Goal: Transaction & Acquisition: Purchase product/service

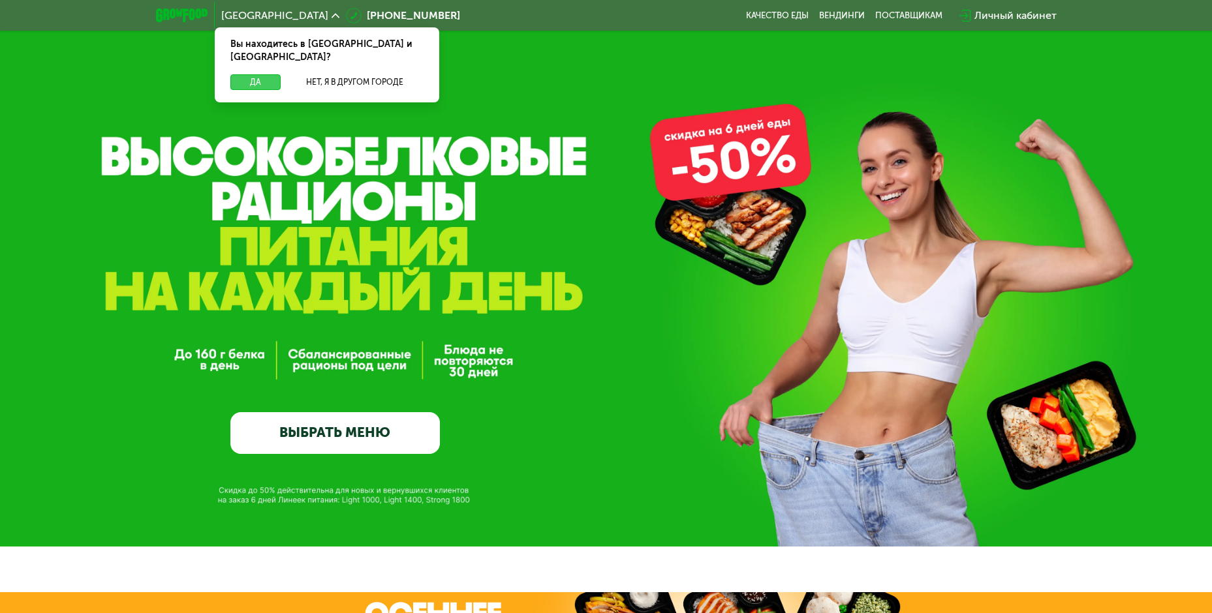
click at [280, 74] on button "Да" at bounding box center [255, 82] width 50 height 16
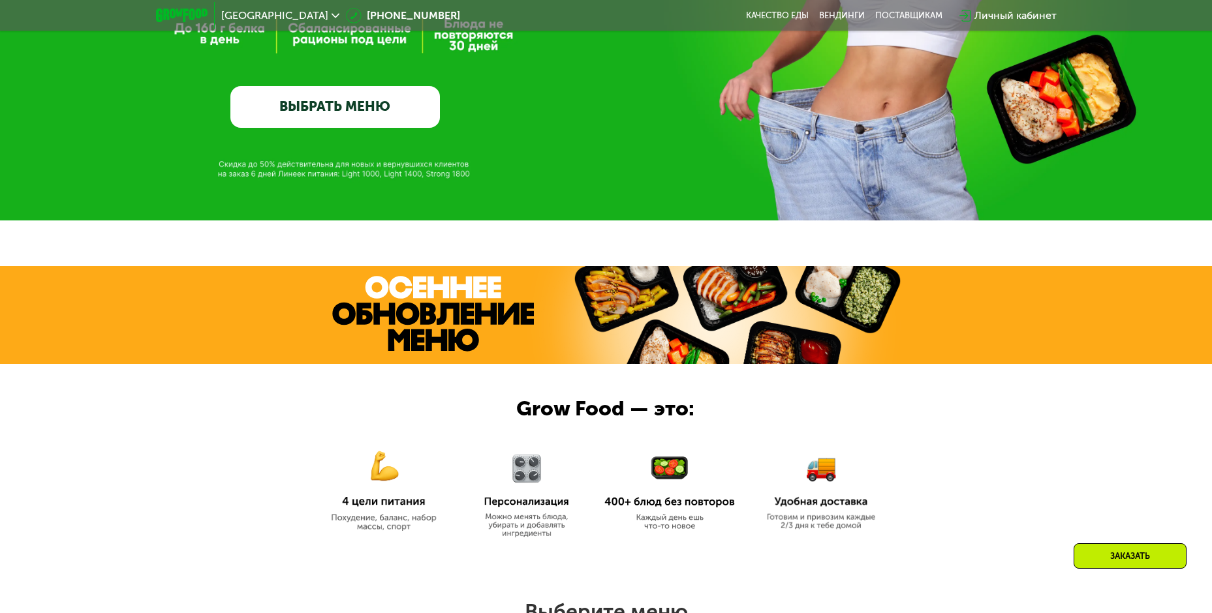
click at [309, 97] on link "ВЫБРАТЬ МЕНЮ" at bounding box center [334, 107] width 209 height 42
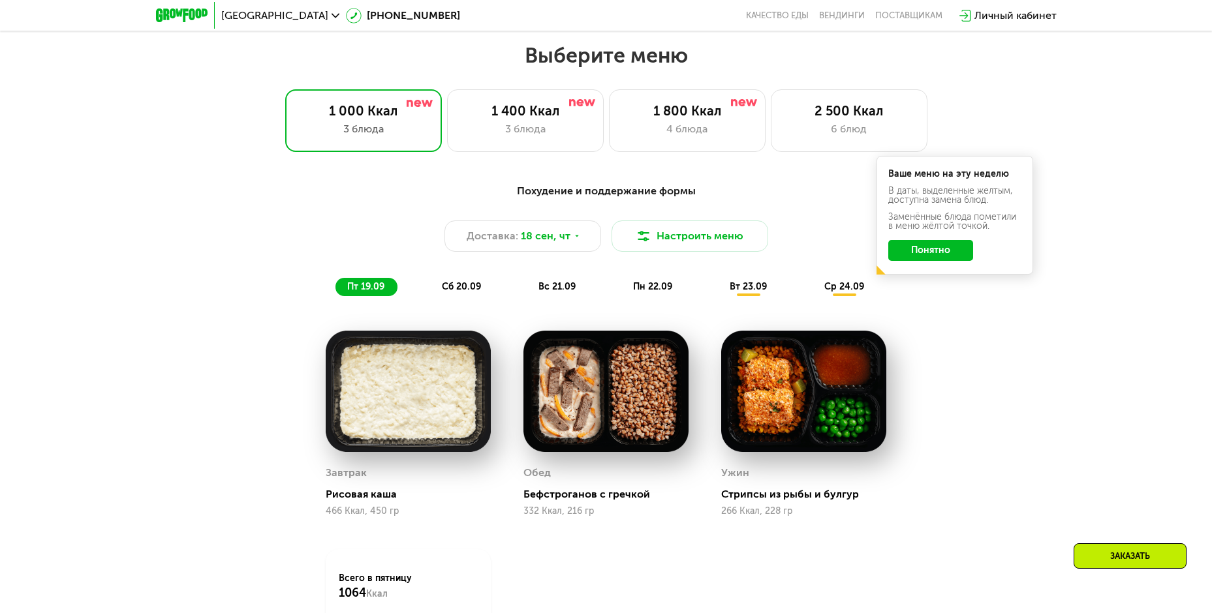
scroll to position [991, 0]
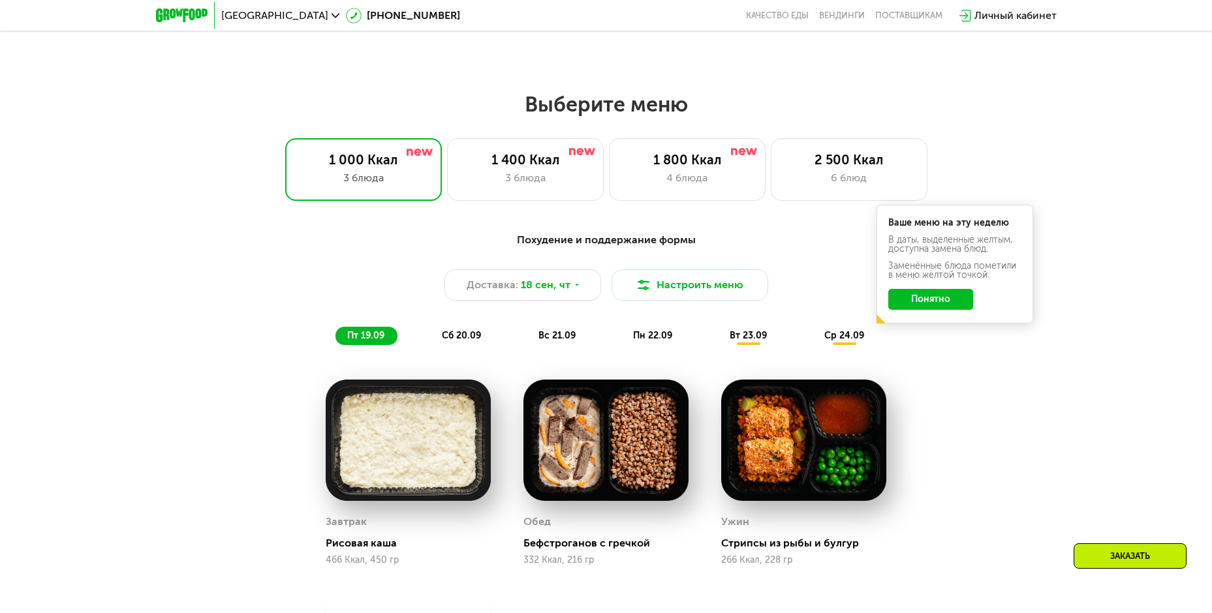
click at [949, 301] on button "Понятно" at bounding box center [930, 299] width 85 height 21
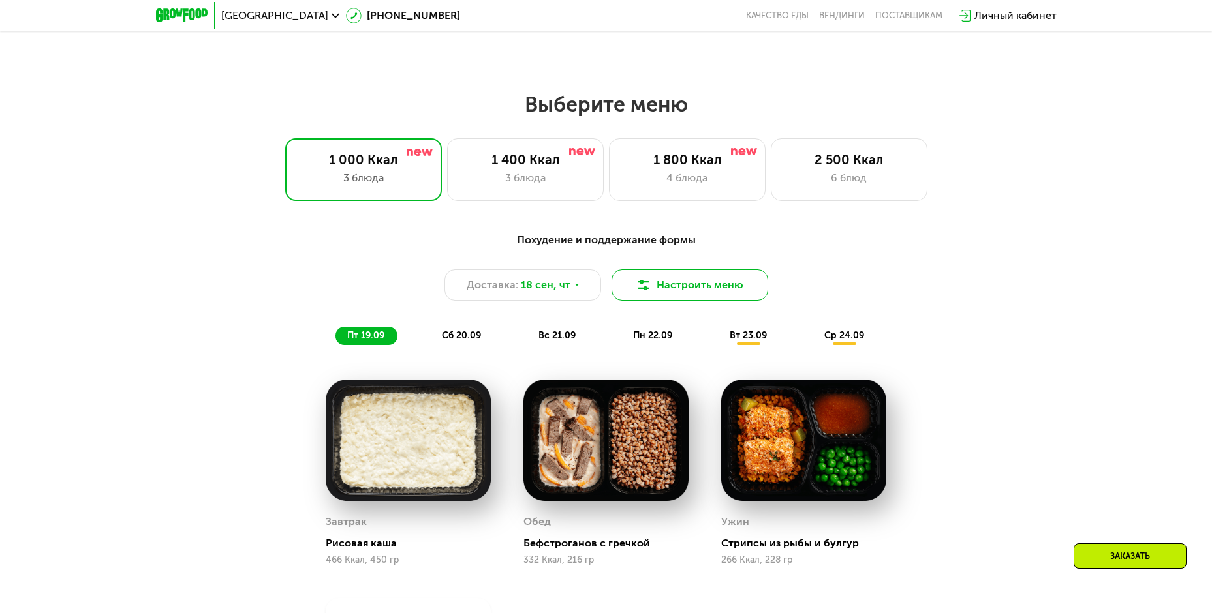
click at [650, 290] on img at bounding box center [644, 285] width 16 height 16
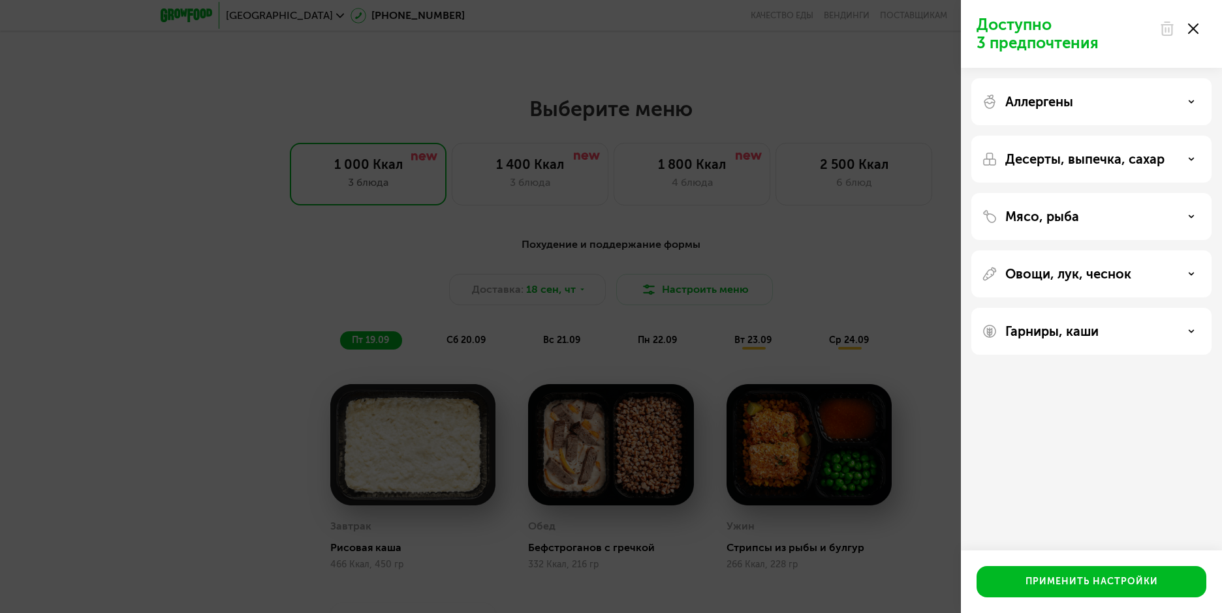
click at [1188, 111] on div "Аллергены" at bounding box center [1091, 101] width 240 height 47
click at [1187, 106] on div "Аллергены" at bounding box center [1091, 102] width 219 height 16
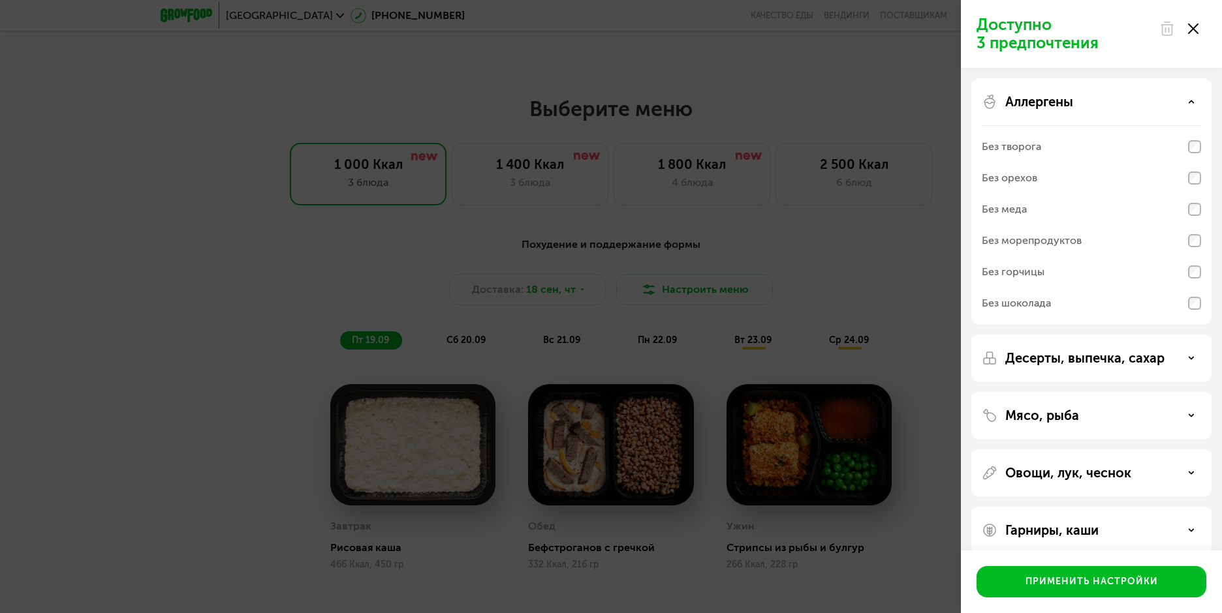
click at [1187, 106] on div "Аллергены" at bounding box center [1091, 102] width 219 height 16
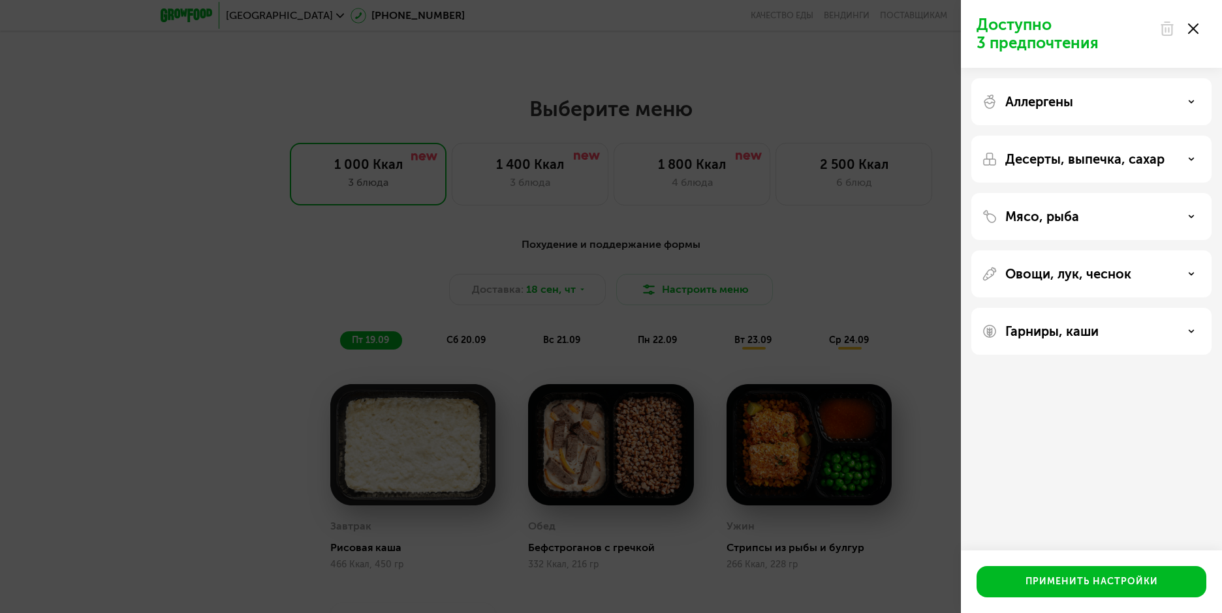
click at [1190, 154] on div "Десерты, выпечка, сахар" at bounding box center [1091, 159] width 219 height 16
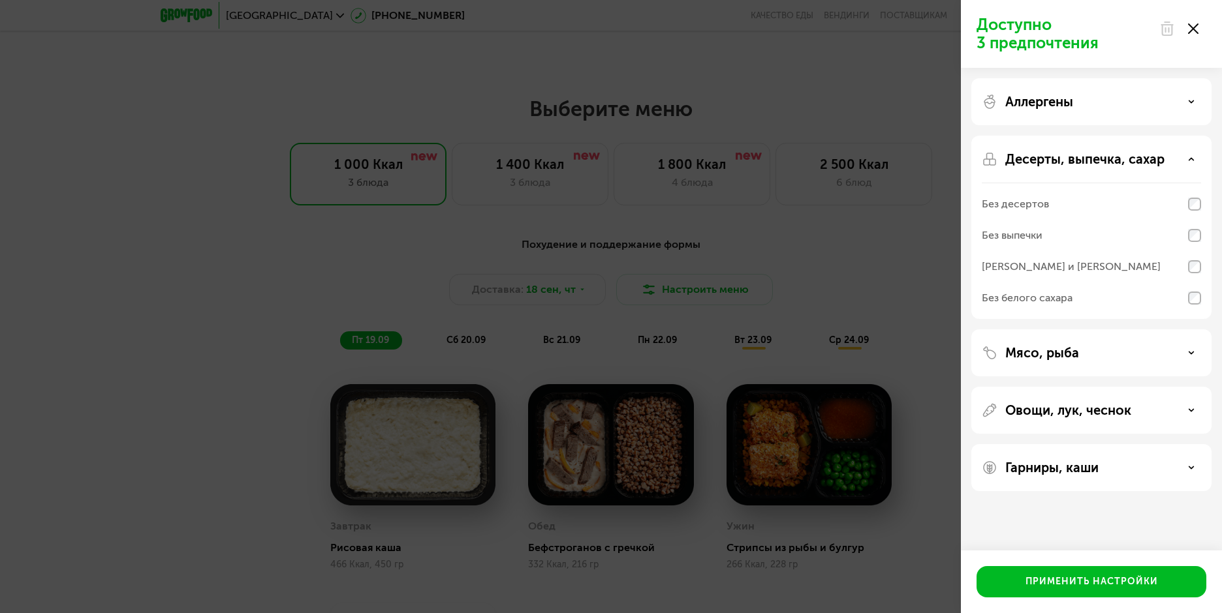
click at [1190, 154] on div "Десерты, выпечка, сахар" at bounding box center [1091, 159] width 219 height 16
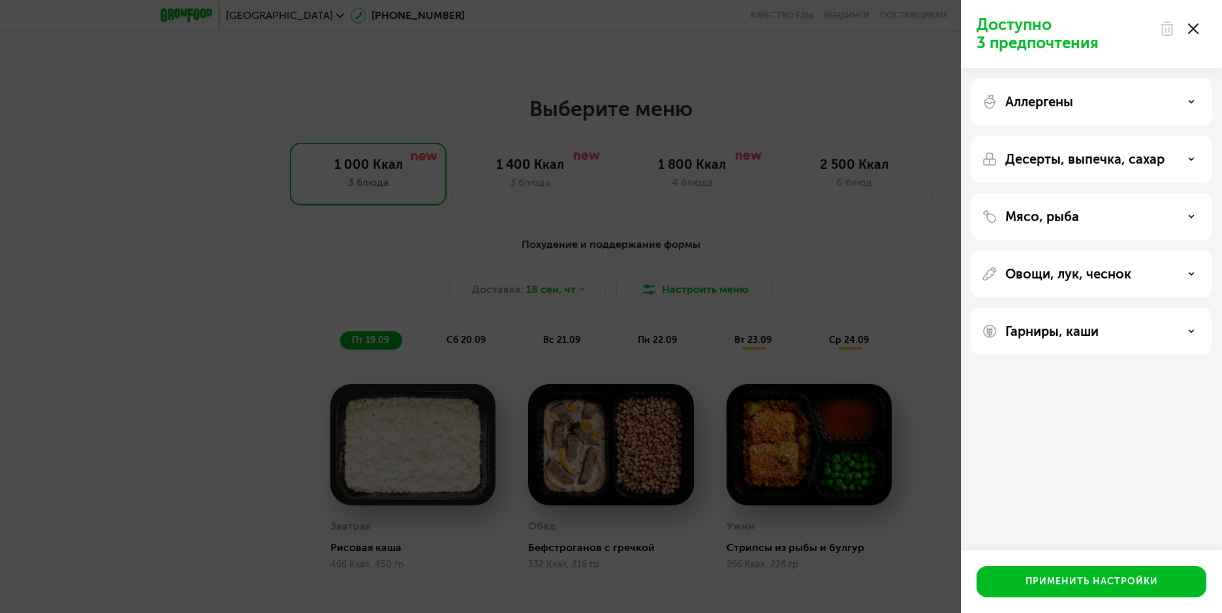
click at [1181, 211] on div "Мясо, рыба" at bounding box center [1091, 217] width 219 height 16
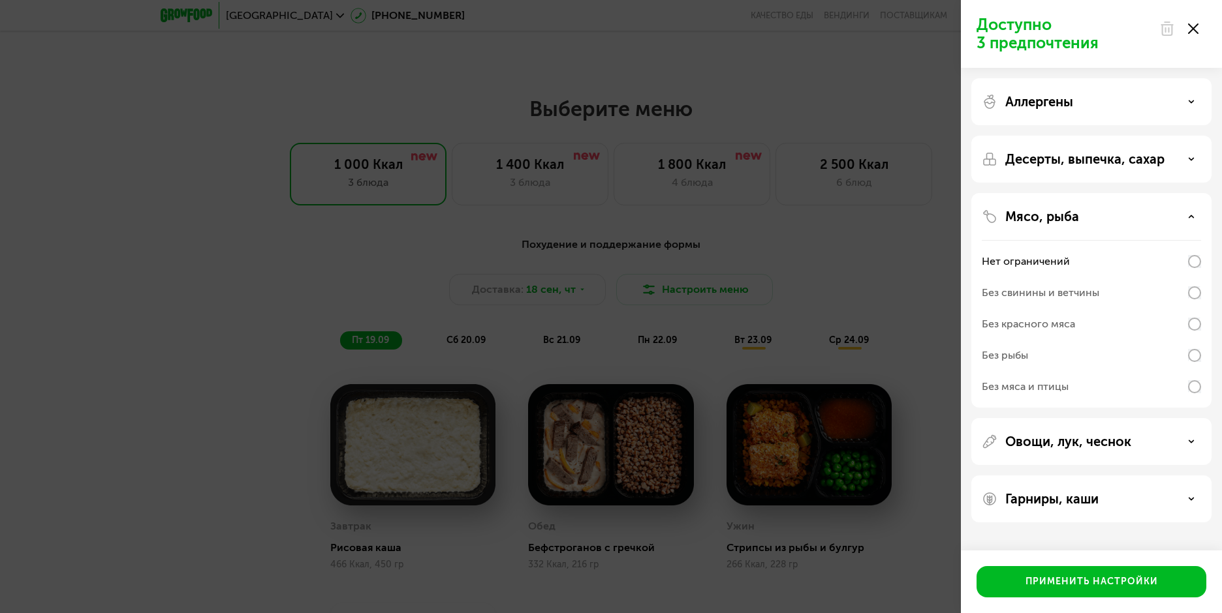
click at [1181, 211] on div "Мясо, рыба" at bounding box center [1091, 217] width 219 height 16
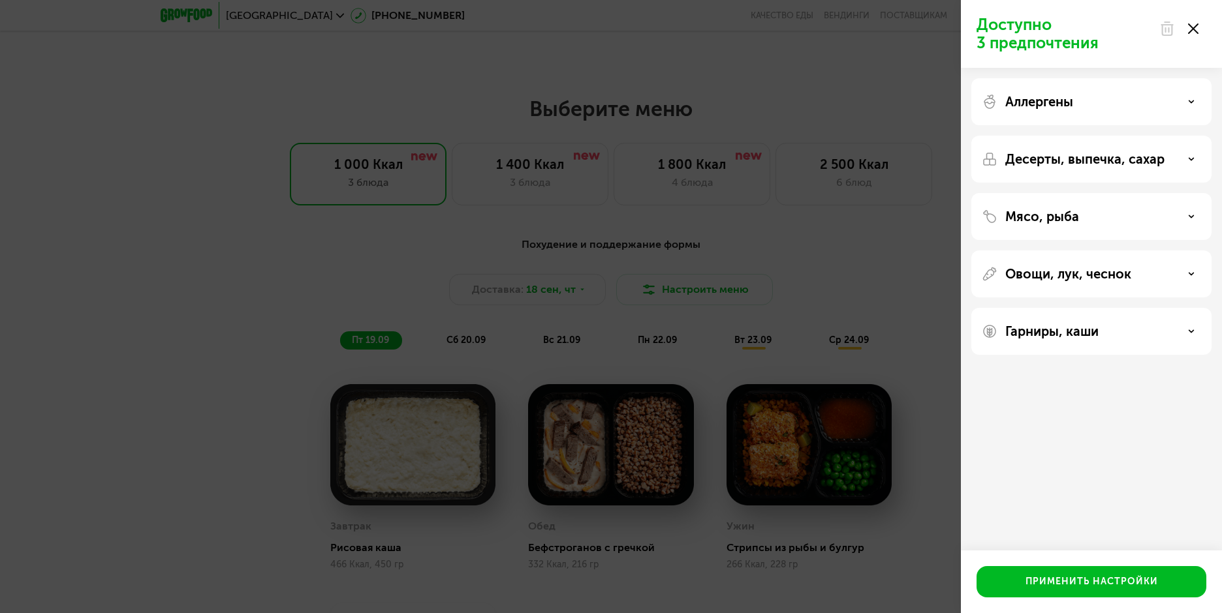
click at [1182, 279] on div "Овощи, лук, чеснок" at bounding box center [1091, 274] width 219 height 16
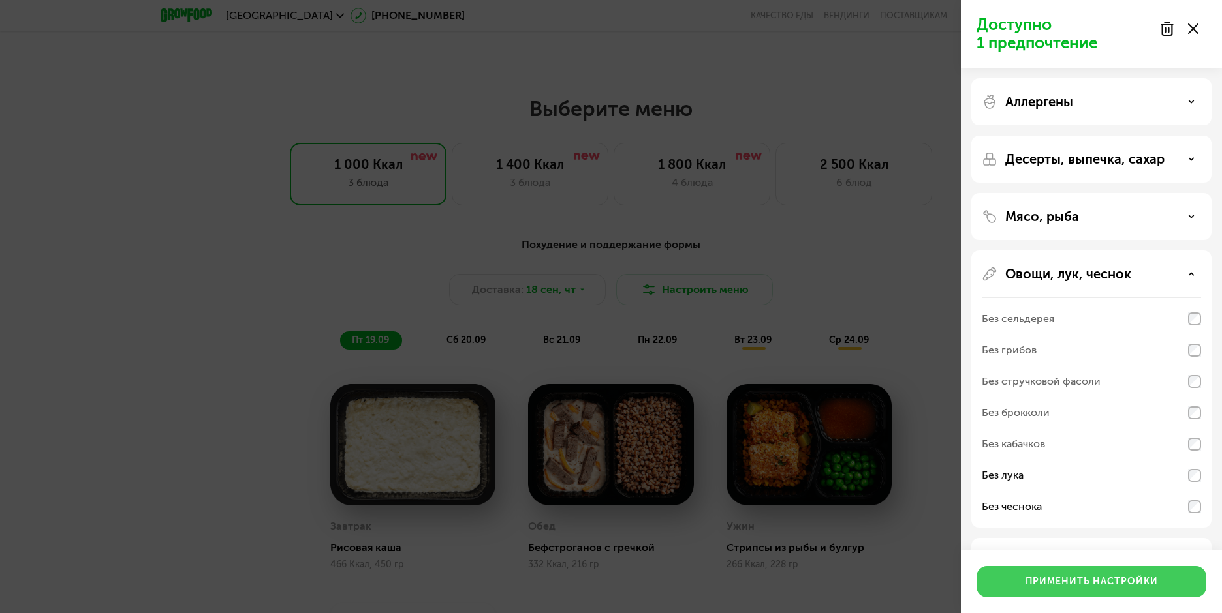
click at [1148, 575] on button "Применить настройки" at bounding box center [1091, 581] width 230 height 31
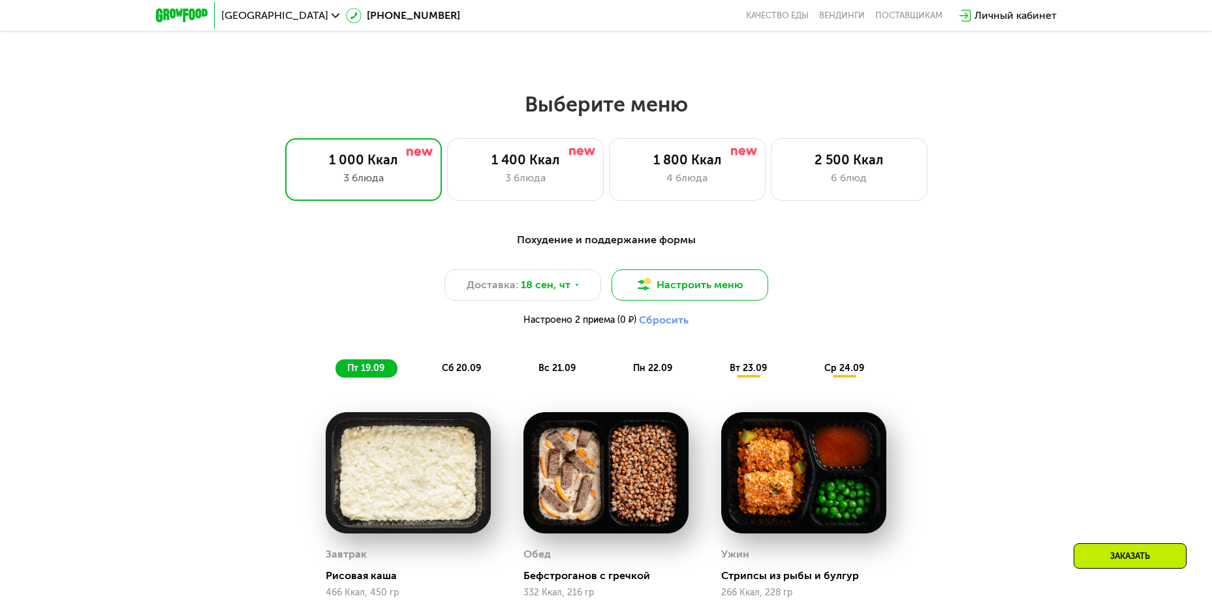
click at [719, 276] on button "Настроить меню" at bounding box center [690, 285] width 157 height 31
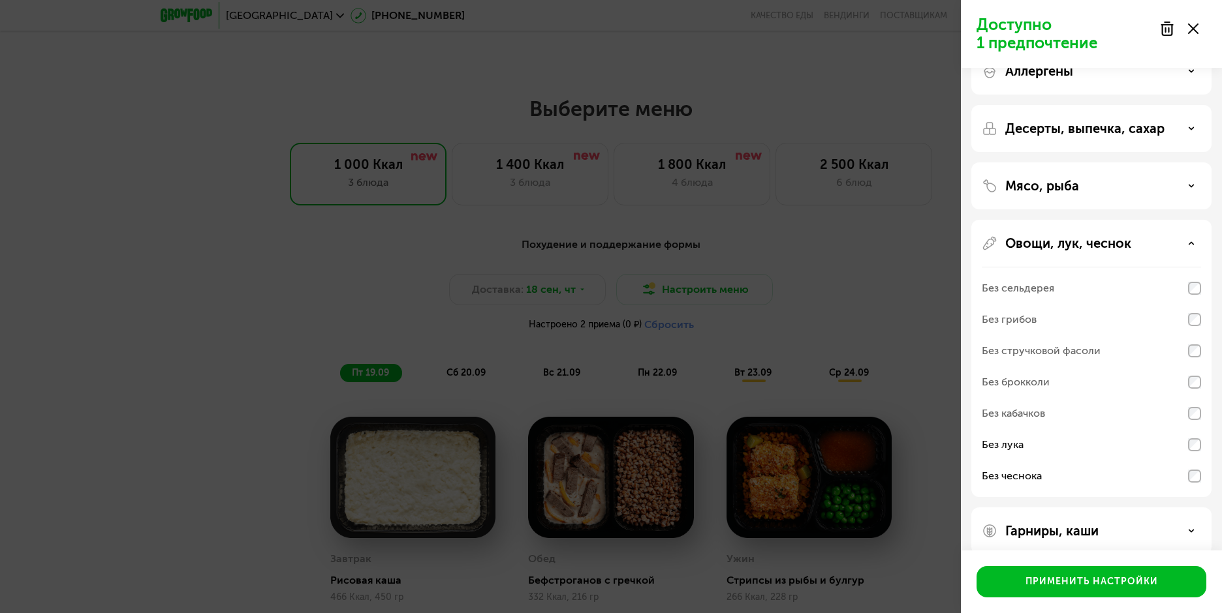
scroll to position [48, 0]
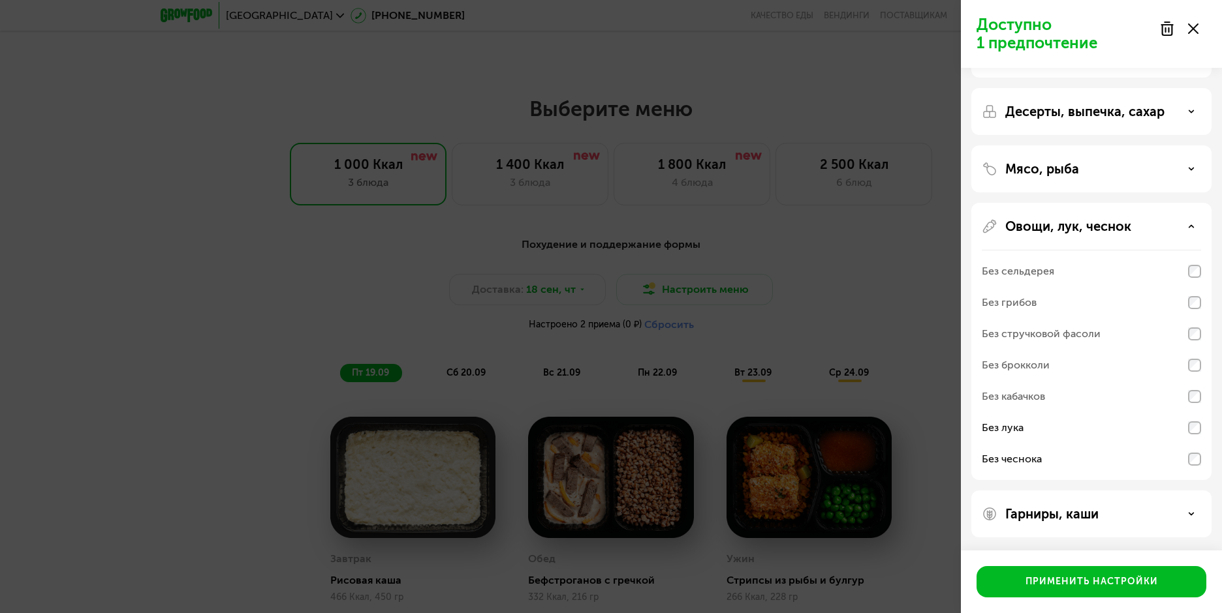
click at [1117, 510] on div "Гарниры, каши" at bounding box center [1091, 514] width 219 height 16
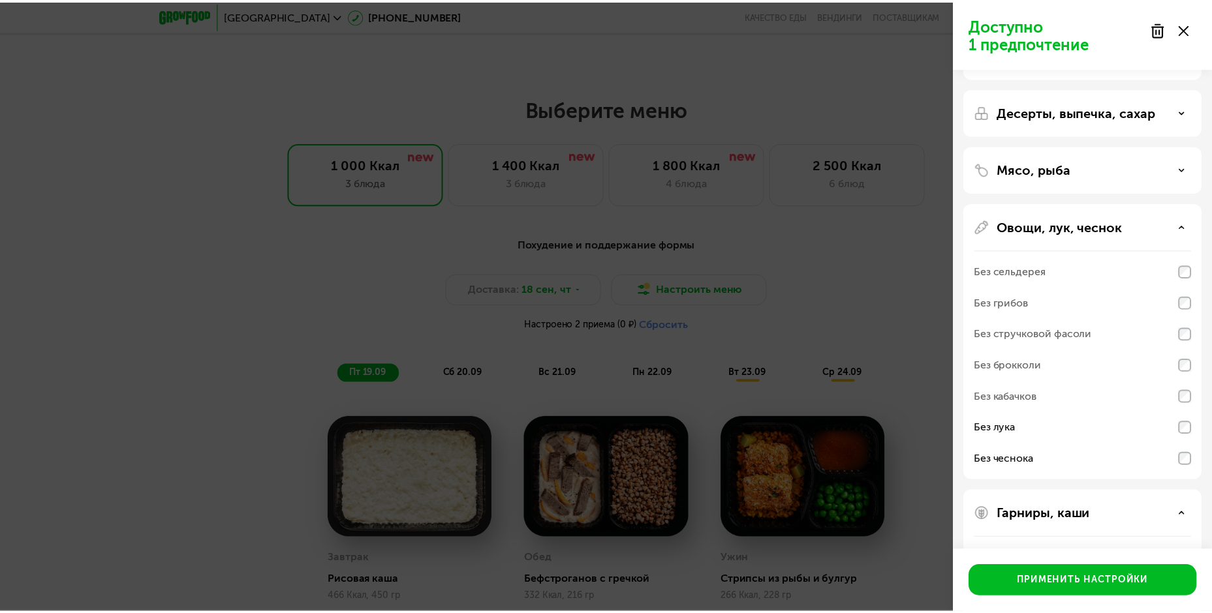
scroll to position [215, 0]
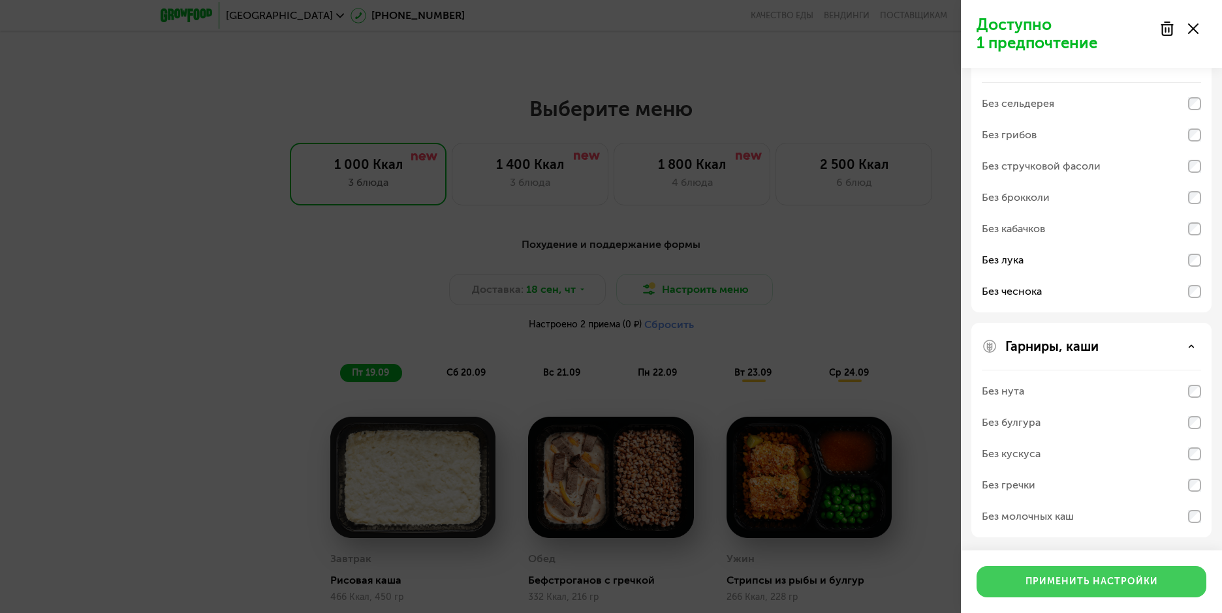
click at [1103, 583] on div "Применить настройки" at bounding box center [1091, 582] width 132 height 13
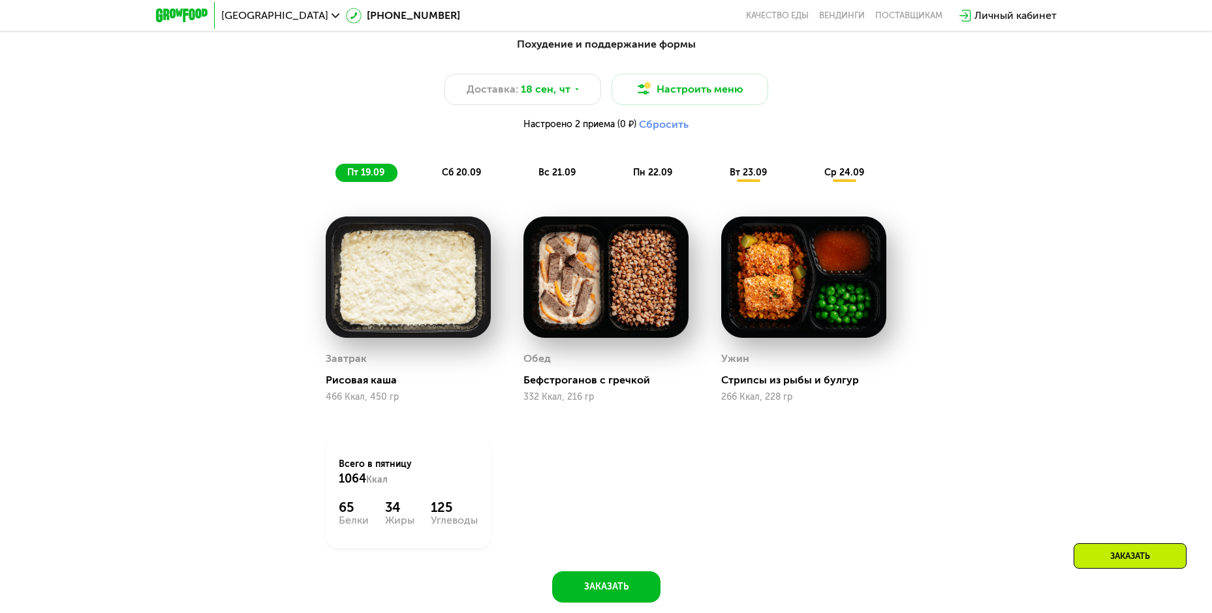
scroll to position [1252, 0]
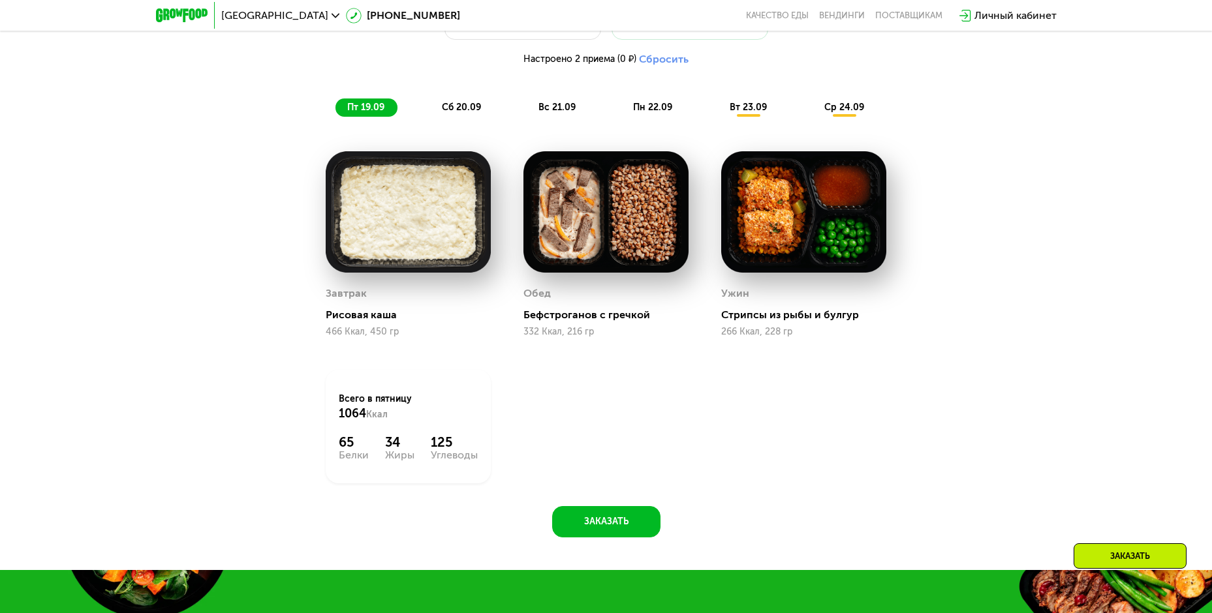
click at [468, 113] on span "сб 20.09" at bounding box center [461, 107] width 39 height 11
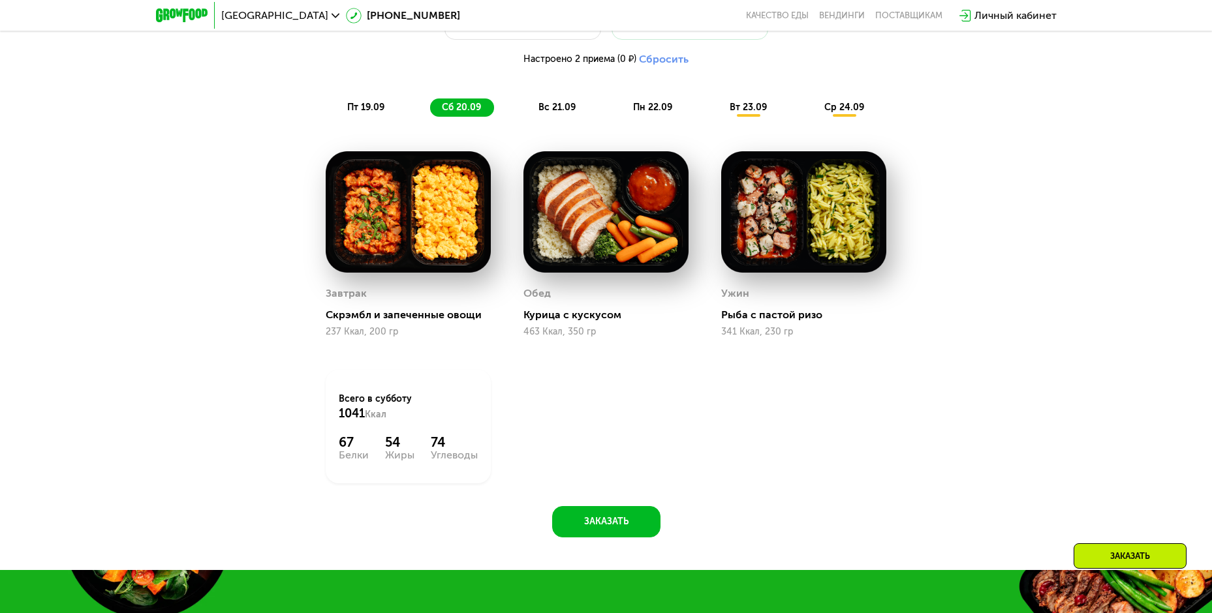
click at [566, 113] on span "вс 21.09" at bounding box center [556, 107] width 37 height 11
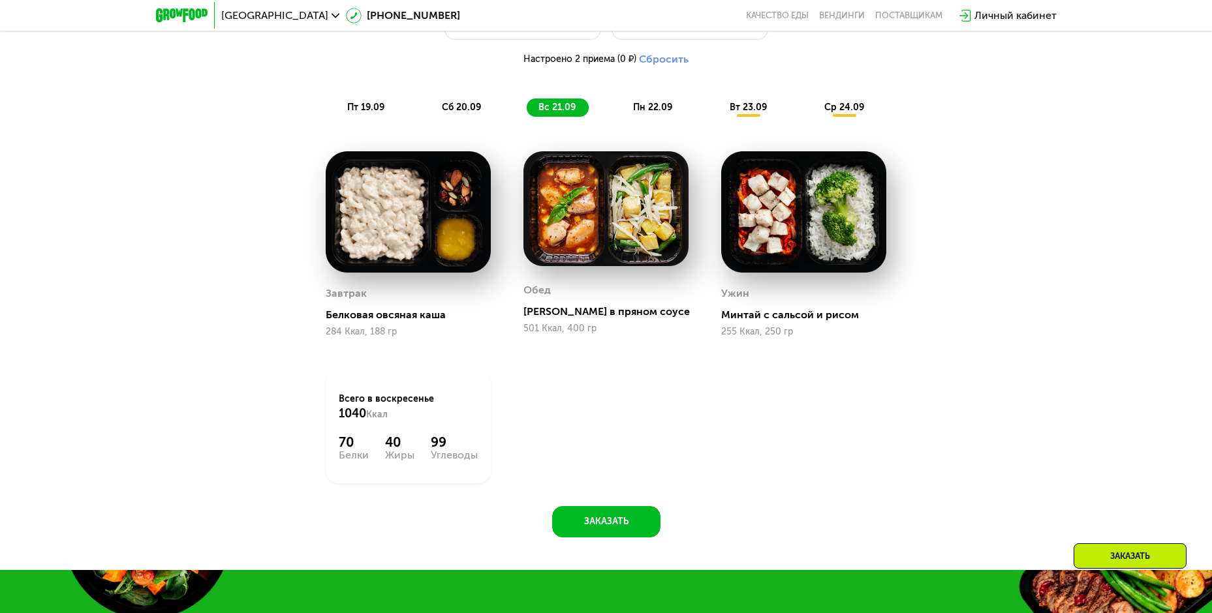
click at [665, 110] on span "пн 22.09" at bounding box center [652, 107] width 39 height 11
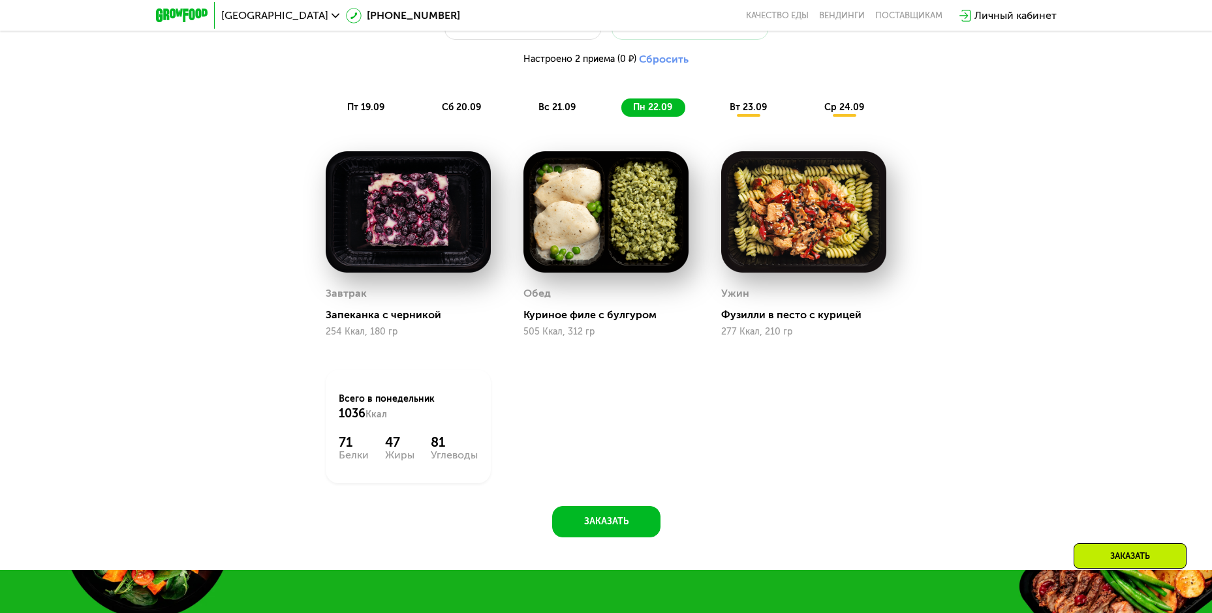
click at [763, 110] on span "вт 23.09" at bounding box center [748, 107] width 37 height 11
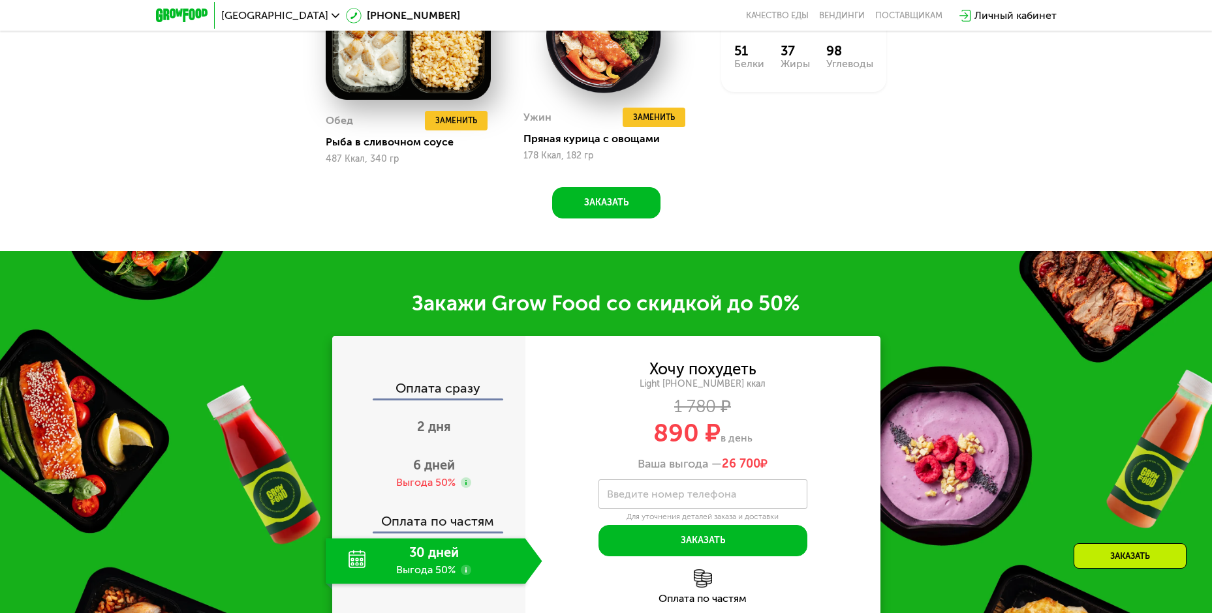
scroll to position [1643, 0]
